Goal: Task Accomplishment & Management: Manage account settings

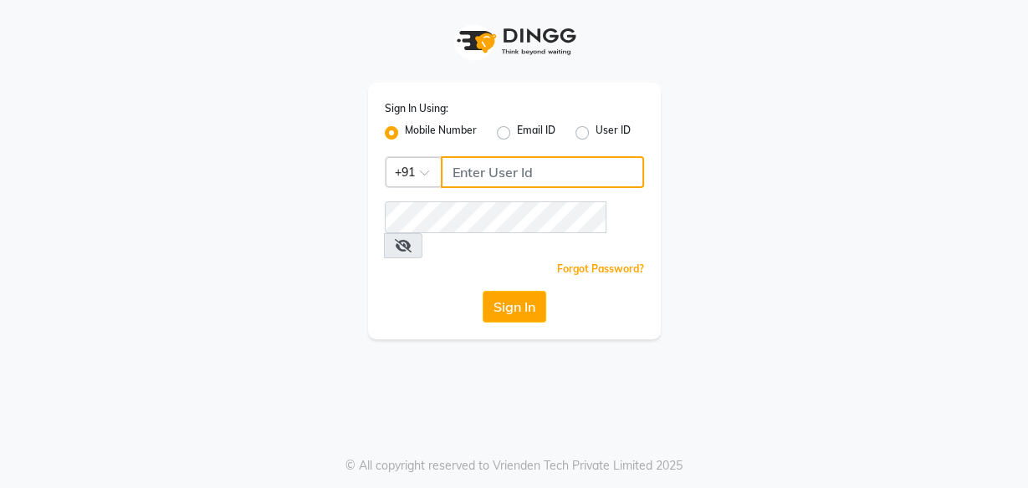
click at [464, 169] on input "Username" at bounding box center [542, 172] width 203 height 32
type input "9958297817"
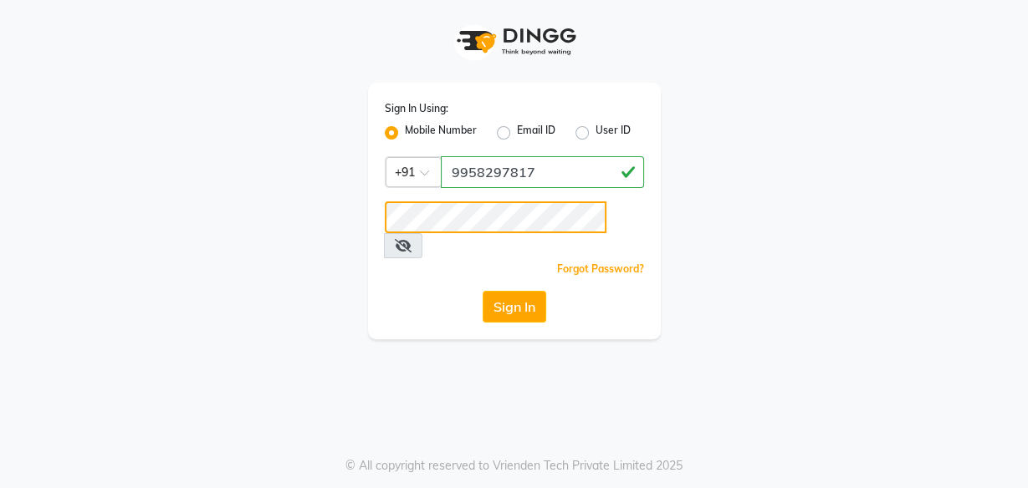
click at [483, 291] on button "Sign In" at bounding box center [515, 307] width 64 height 32
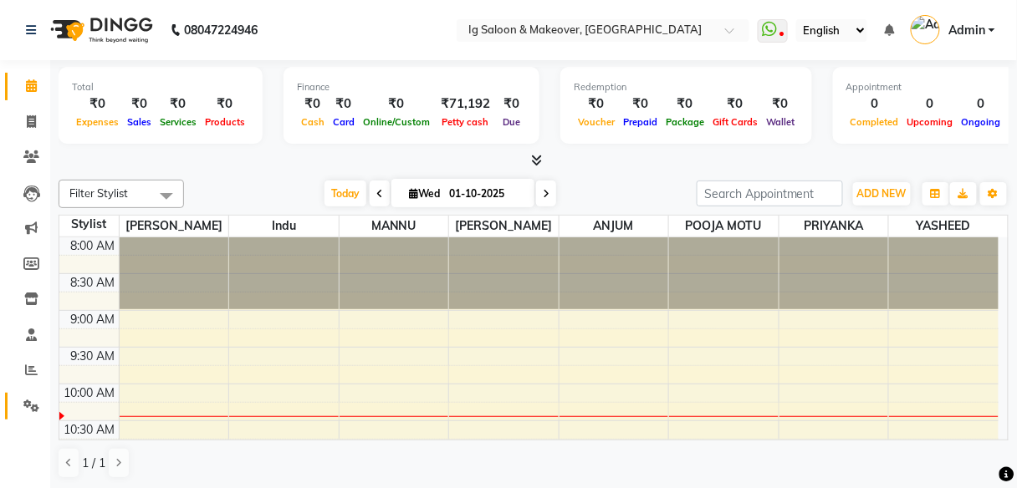
click at [18, 416] on link "Settings" at bounding box center [25, 407] width 40 height 28
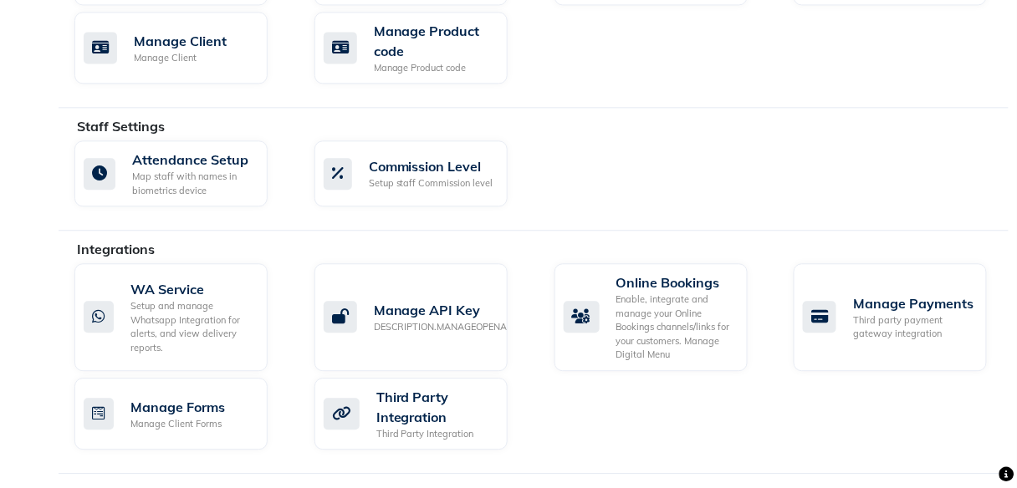
scroll to position [917, 0]
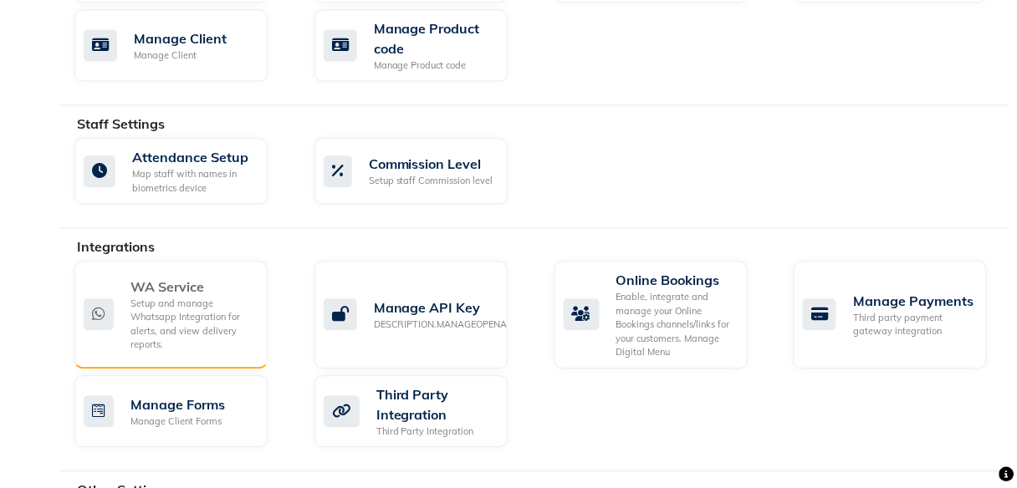
click at [162, 336] on div "Setup and manage Whatsapp Integration for alerts, and view delivery reports." at bounding box center [192, 324] width 124 height 55
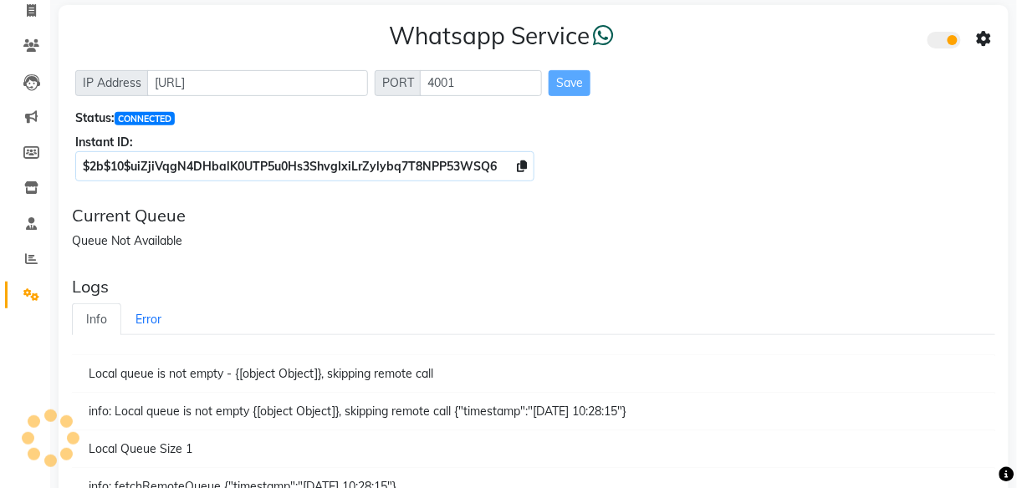
scroll to position [112, 0]
